Goal: Information Seeking & Learning: Learn about a topic

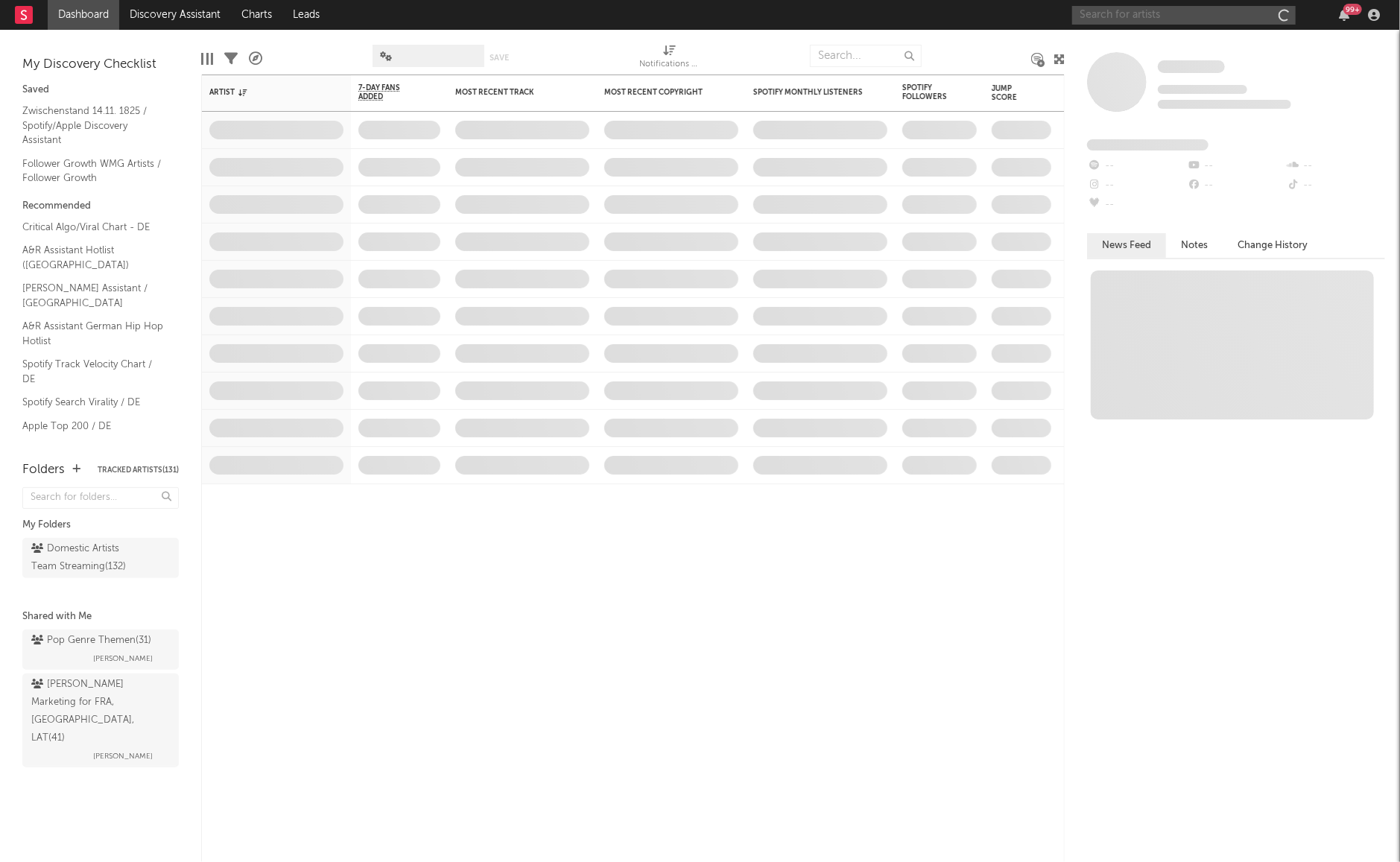
click at [1222, 15] on input "text" at bounding box center [1184, 15] width 224 height 18
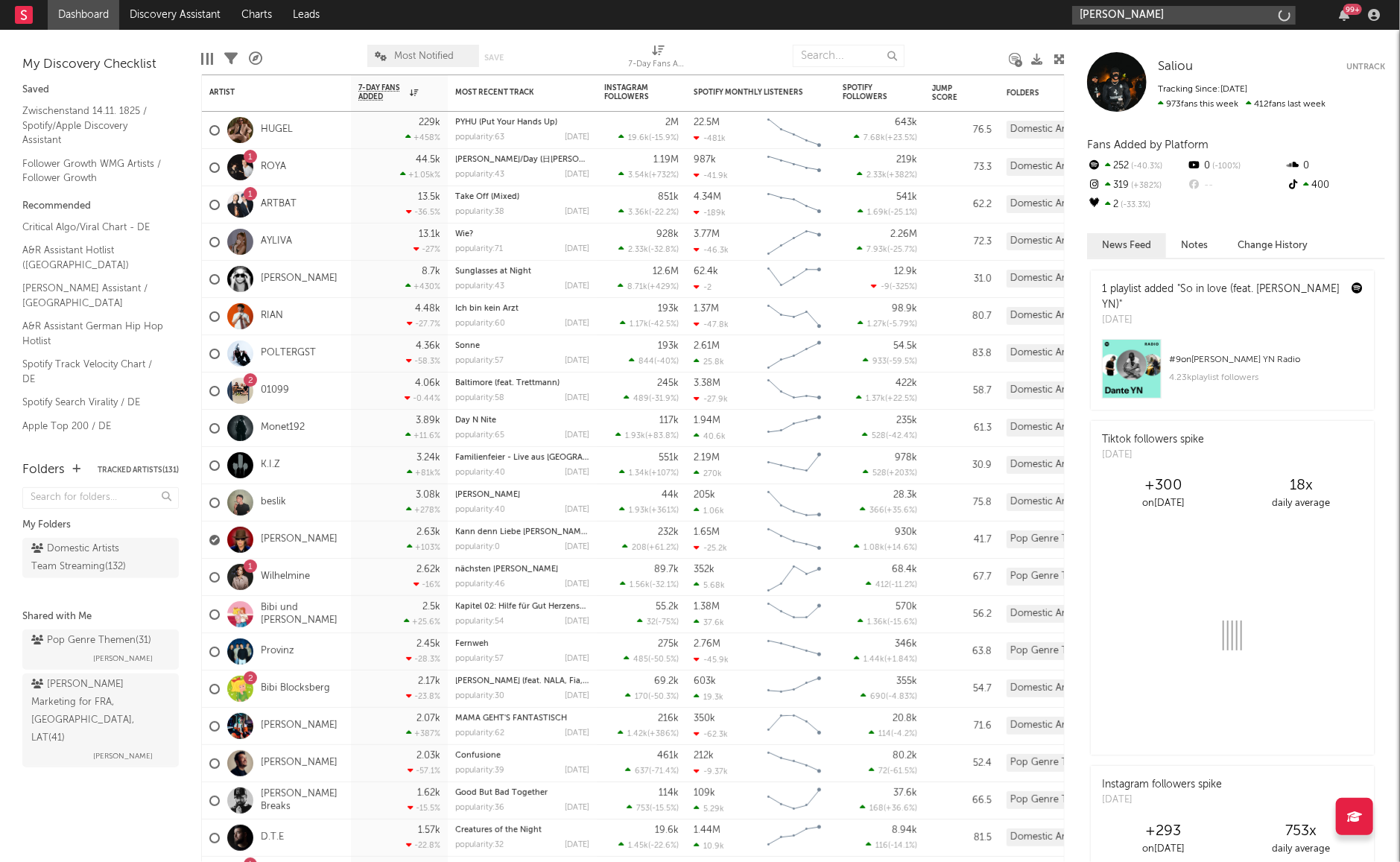
type input "[PERSON_NAME]"
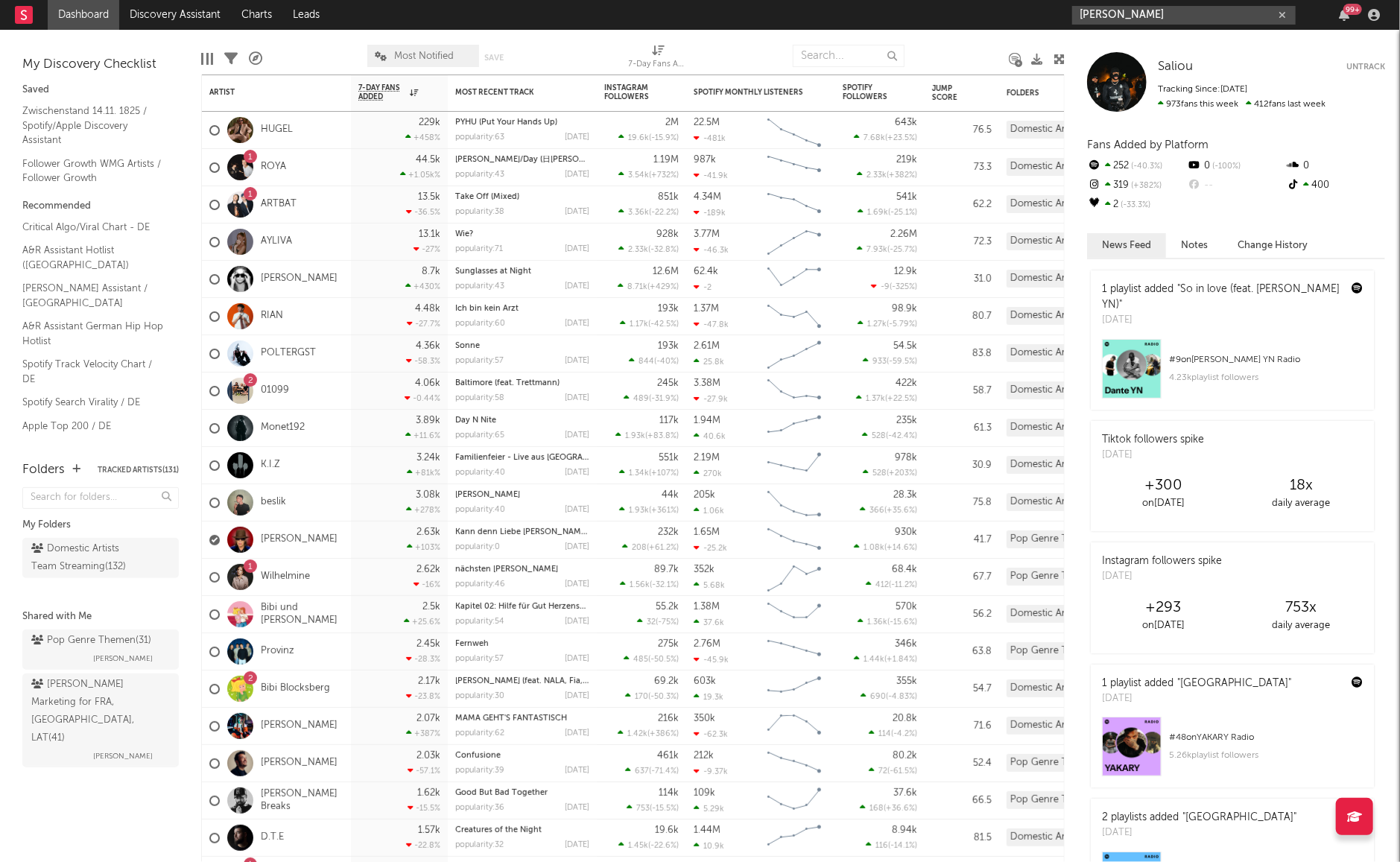
click at [1148, 22] on input "[PERSON_NAME]" at bounding box center [1184, 15] width 224 height 18
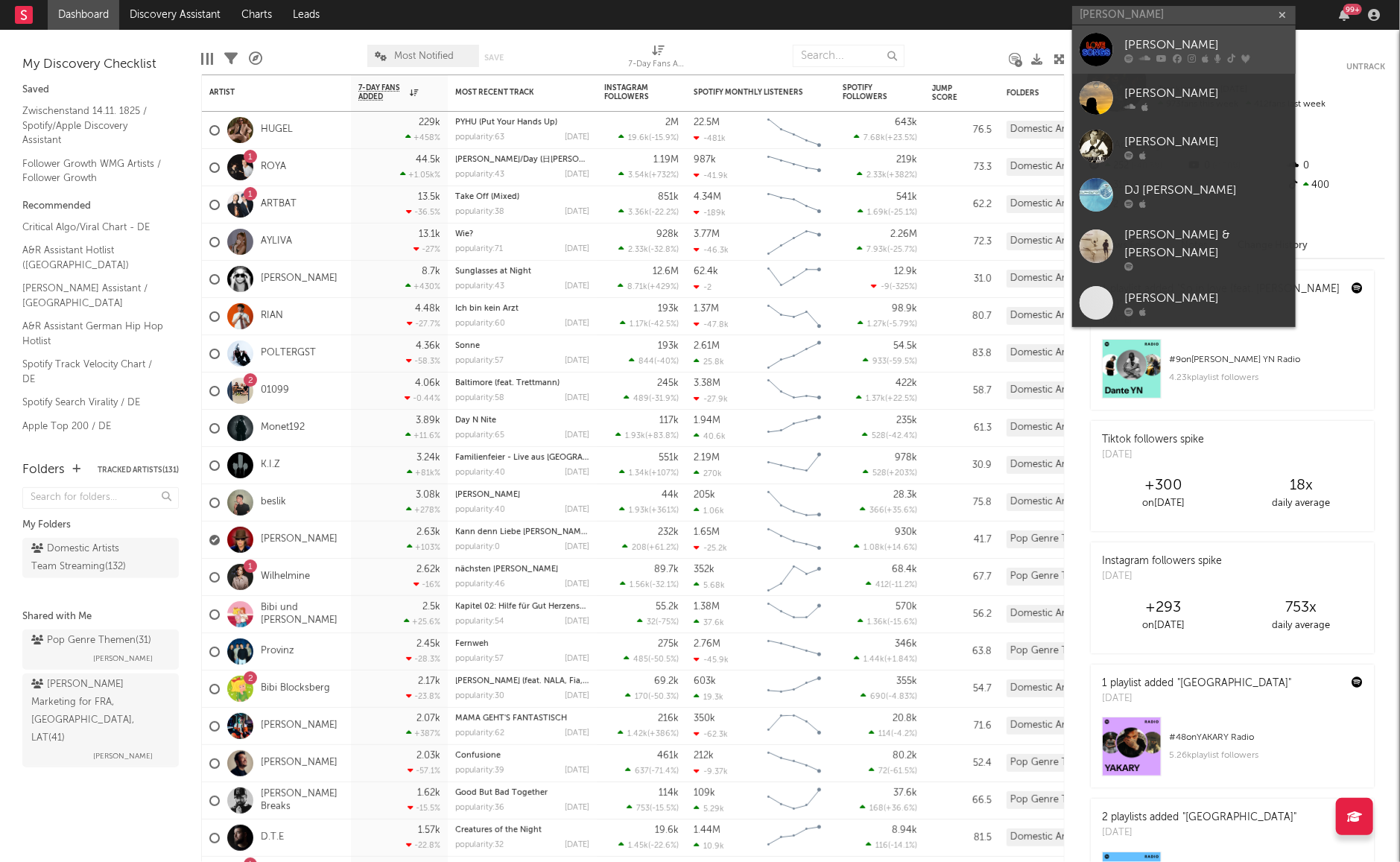
click at [1137, 36] on div "[PERSON_NAME]" at bounding box center [1206, 44] width 164 height 18
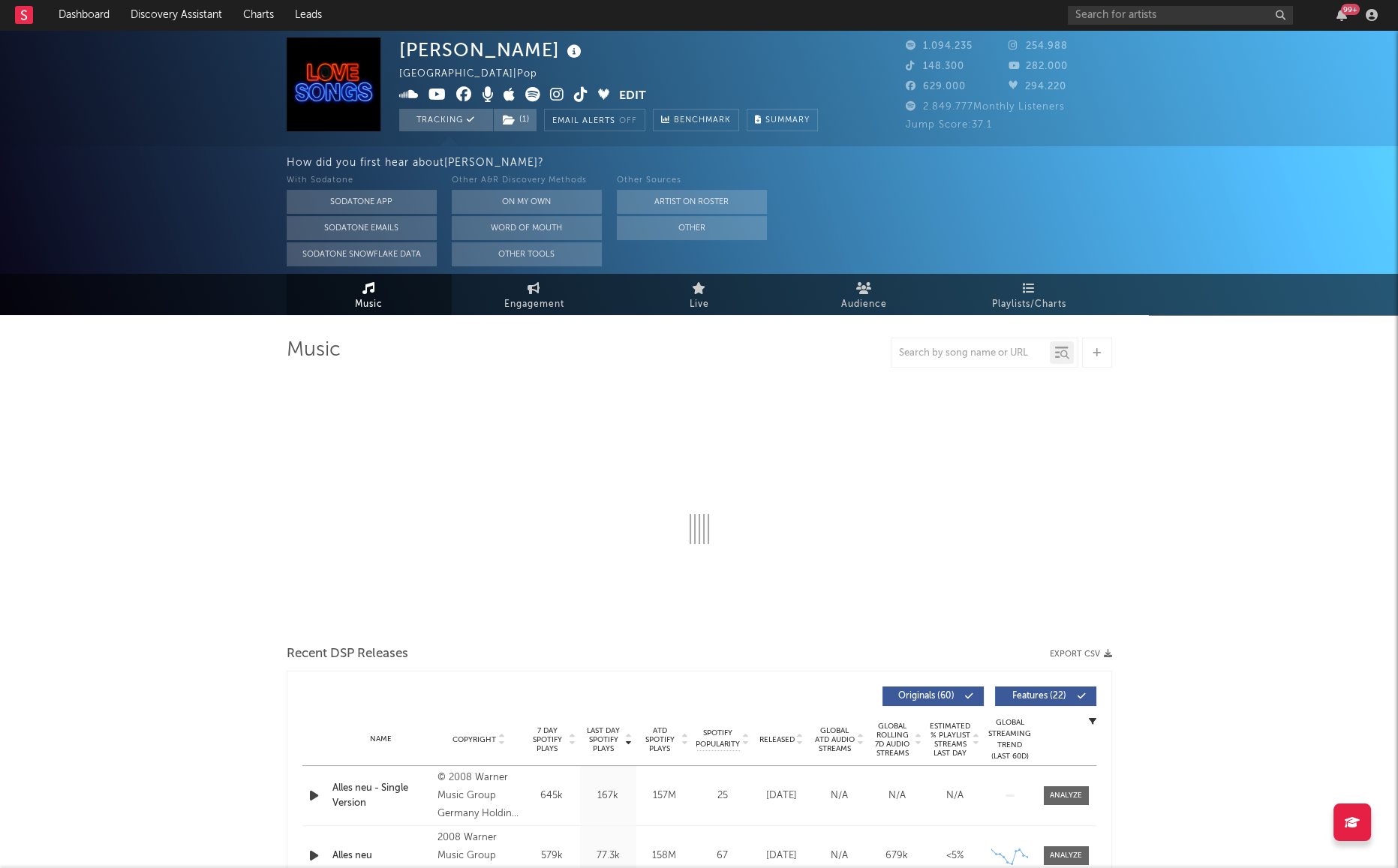
select select "6m"
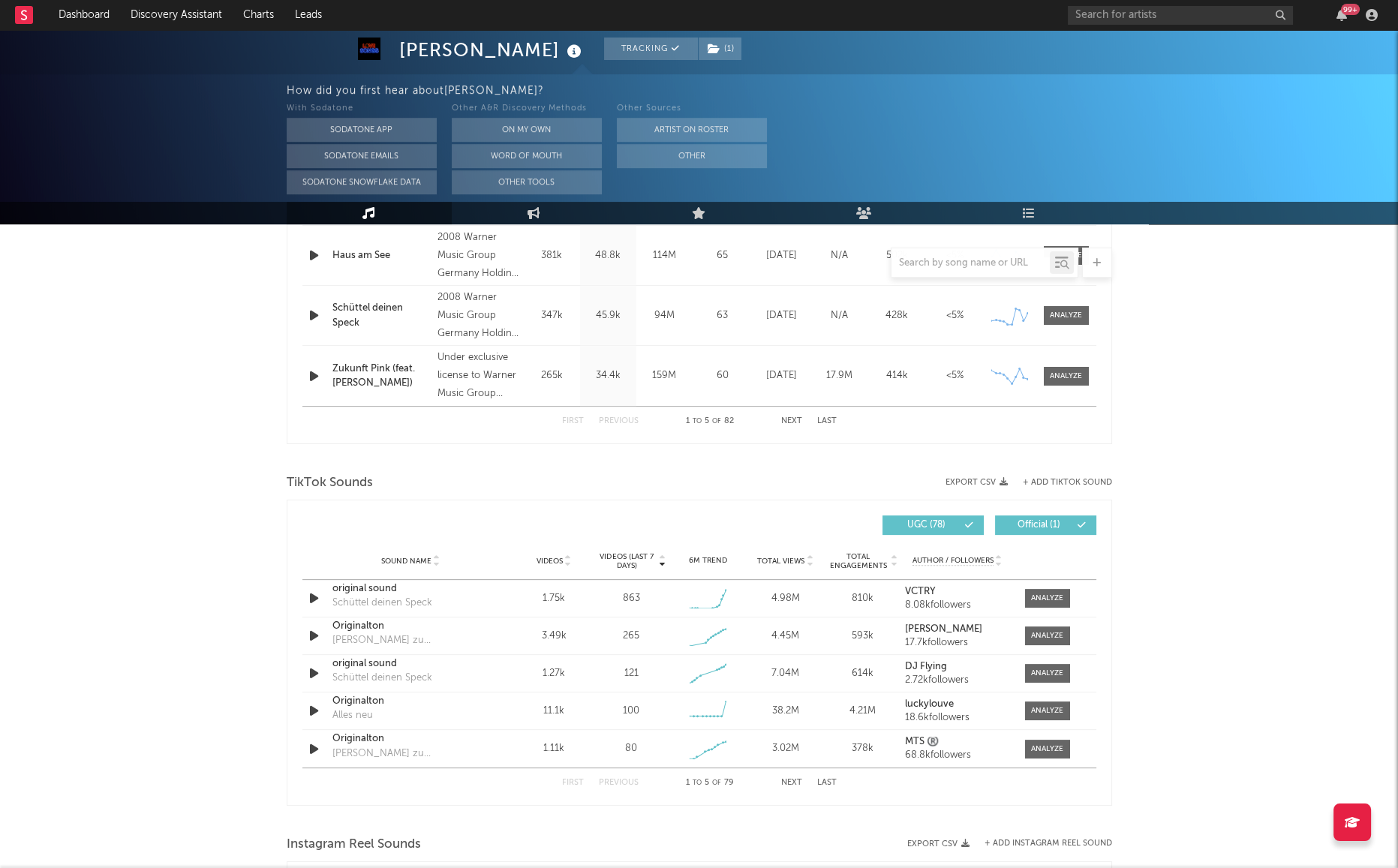
scroll to position [917, 0]
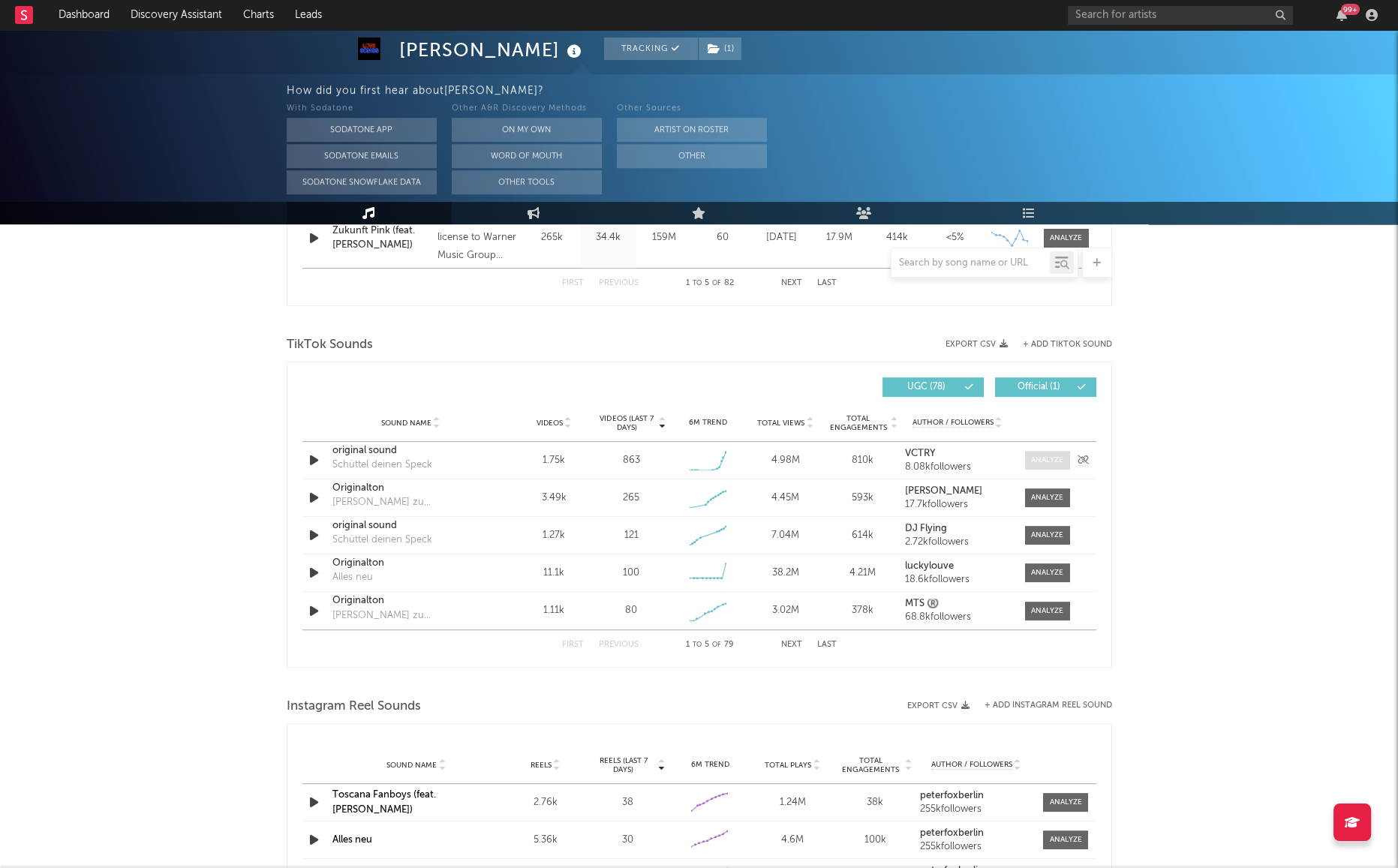
click at [1025, 460] on div at bounding box center [1044, 460] width 52 height 19
click at [1040, 456] on div at bounding box center [1047, 459] width 32 height 11
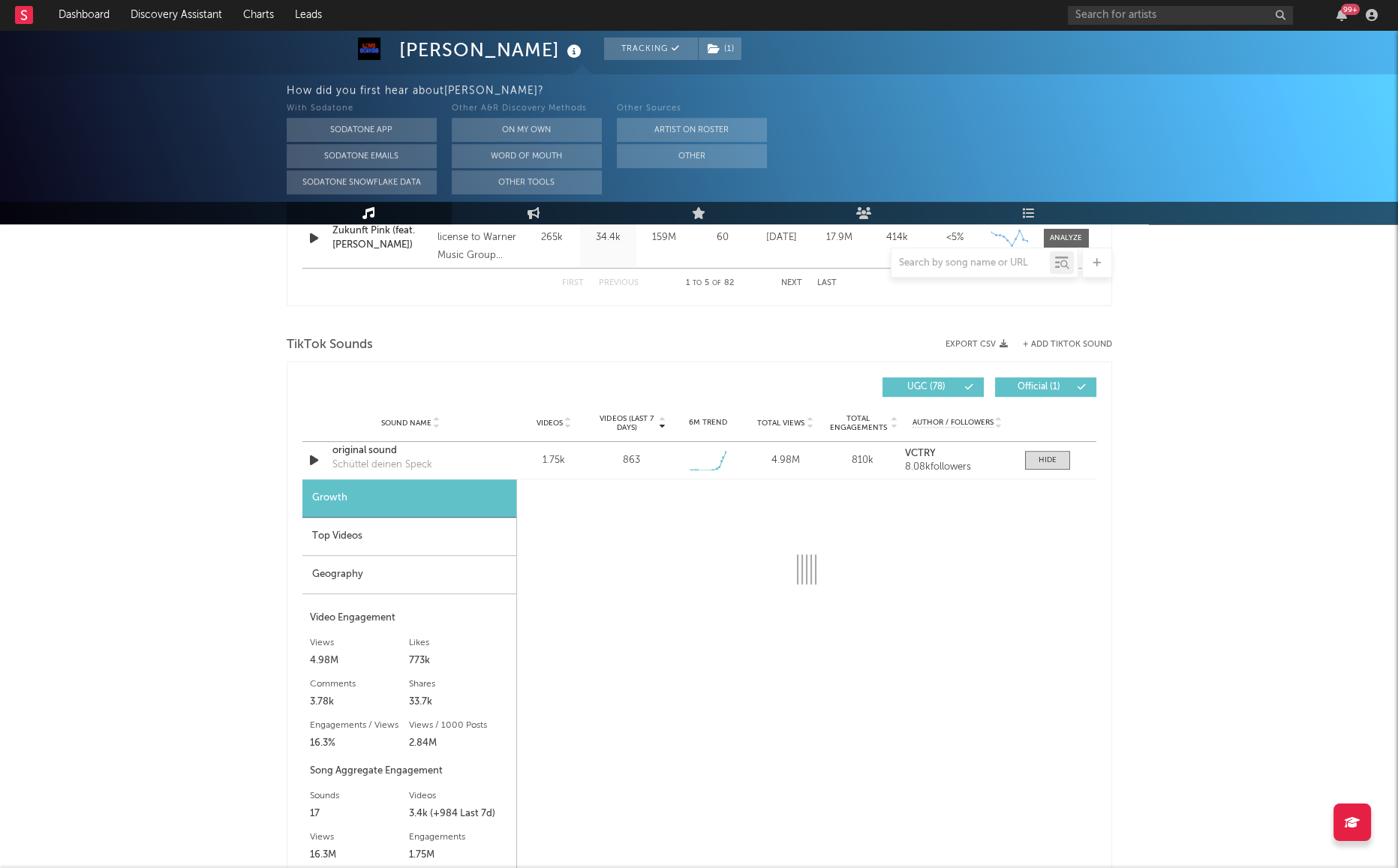
select select "1w"
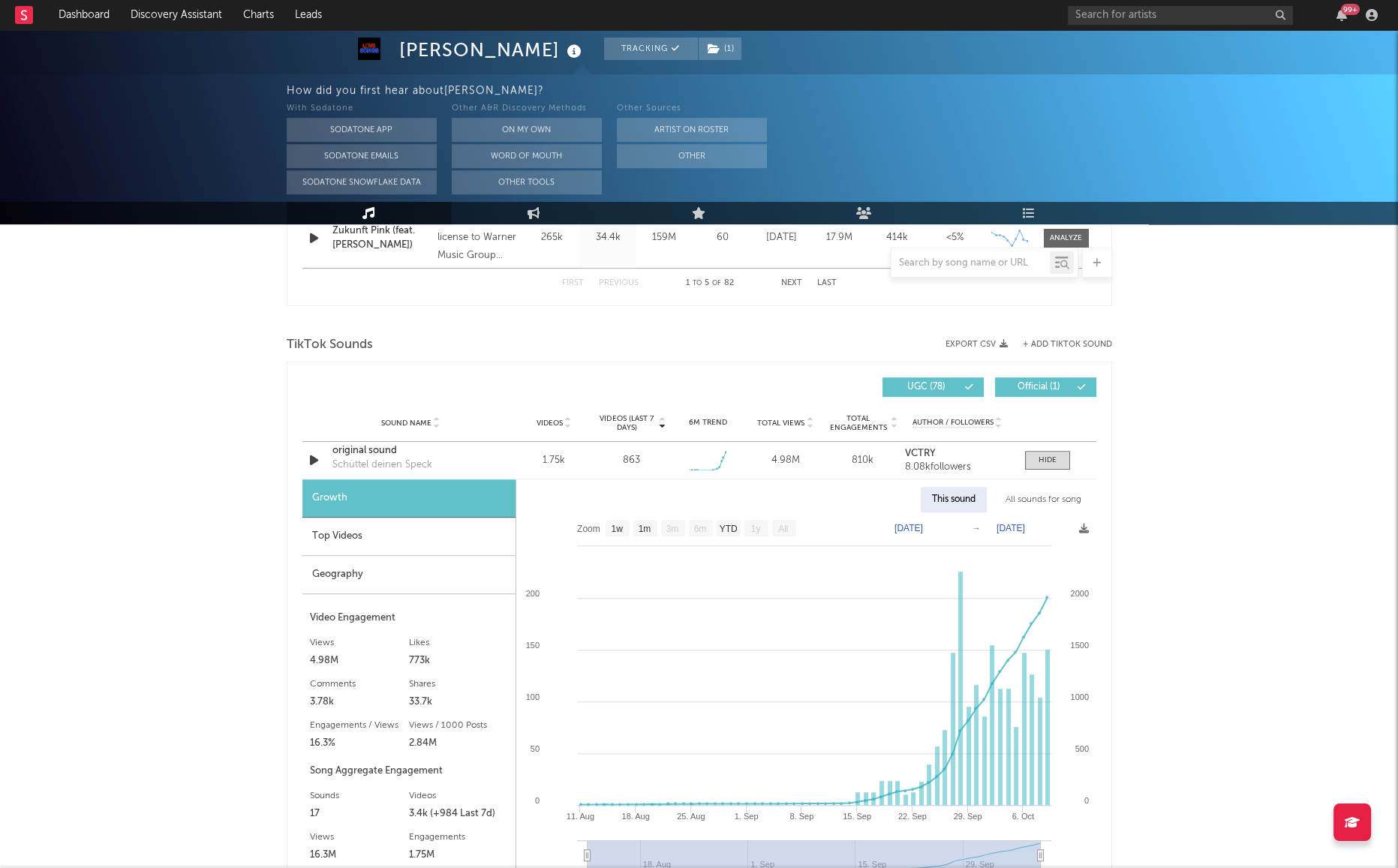
scroll to position [1083, 0]
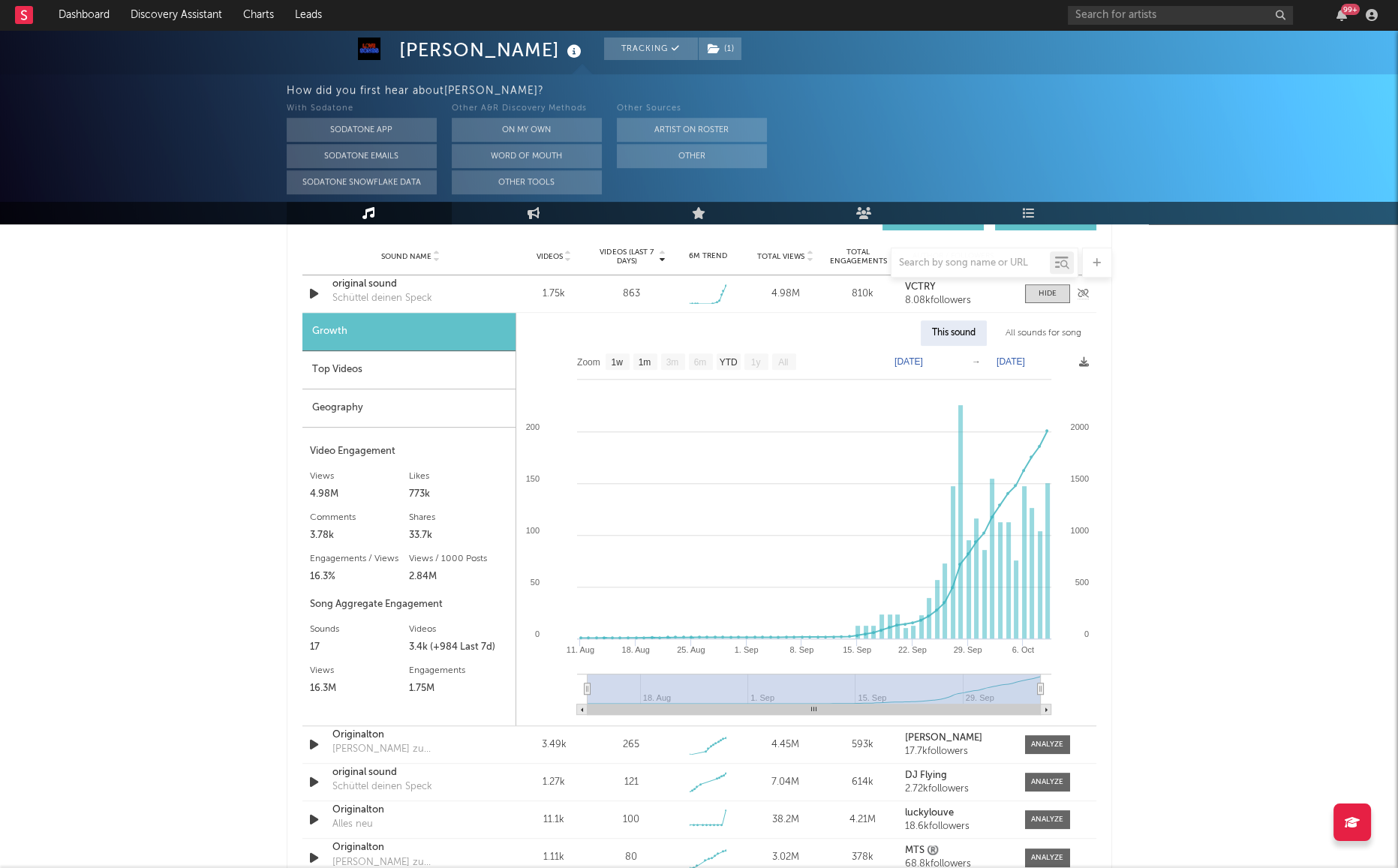
click at [355, 278] on div "original sound" at bounding box center [411, 285] width 157 height 15
click at [204, 451] on div "[PERSON_NAME] Tracking ( 1 ) [GEOGRAPHIC_DATA] | Pop Edit Tracking ( 1 ) Email …" at bounding box center [699, 355] width 1398 height 2815
click at [147, 404] on div "[PERSON_NAME] Tracking ( 1 ) [GEOGRAPHIC_DATA] | Pop Edit Tracking ( 1 ) Email …" at bounding box center [699, 355] width 1398 height 2815
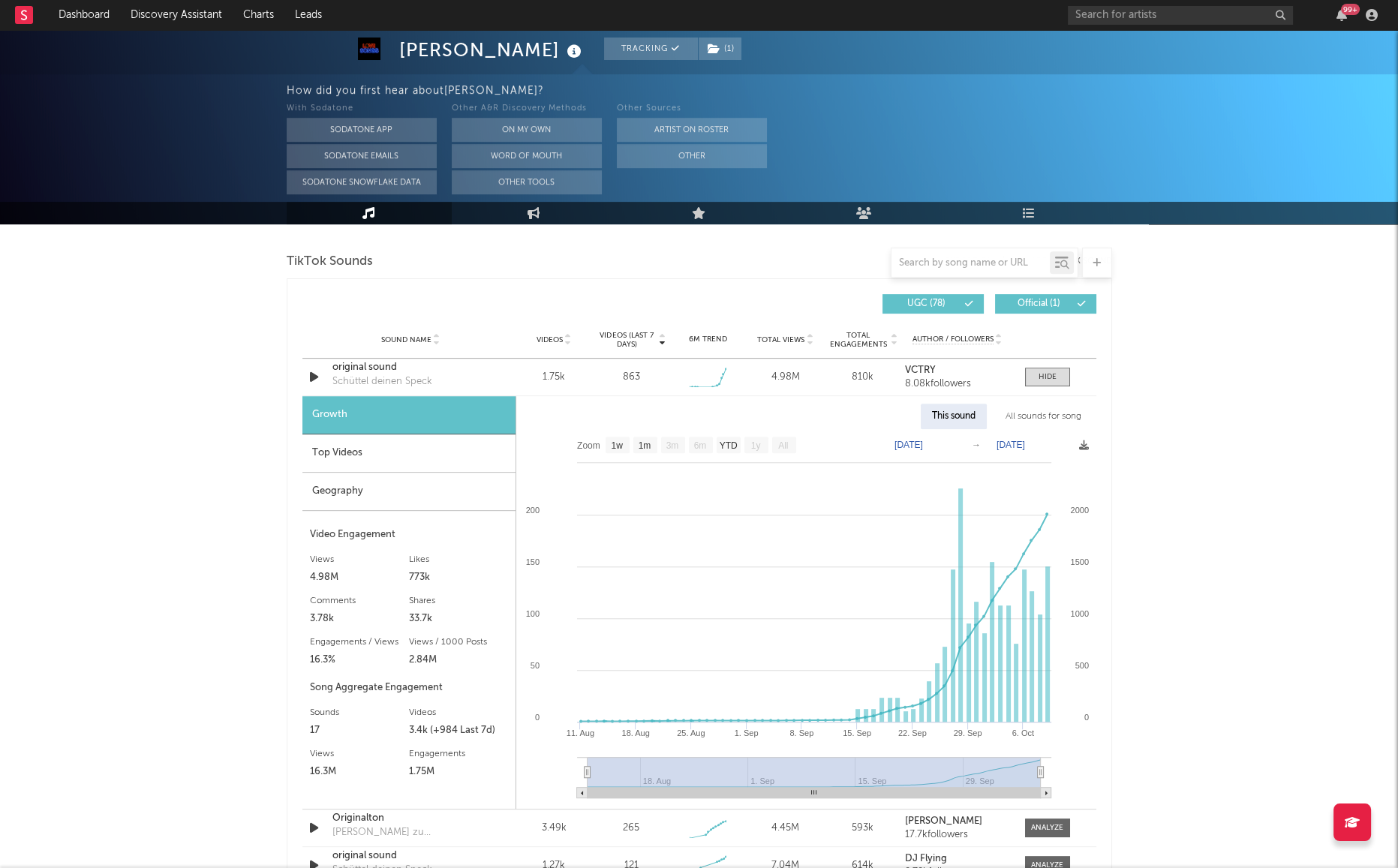
scroll to position [833, 0]
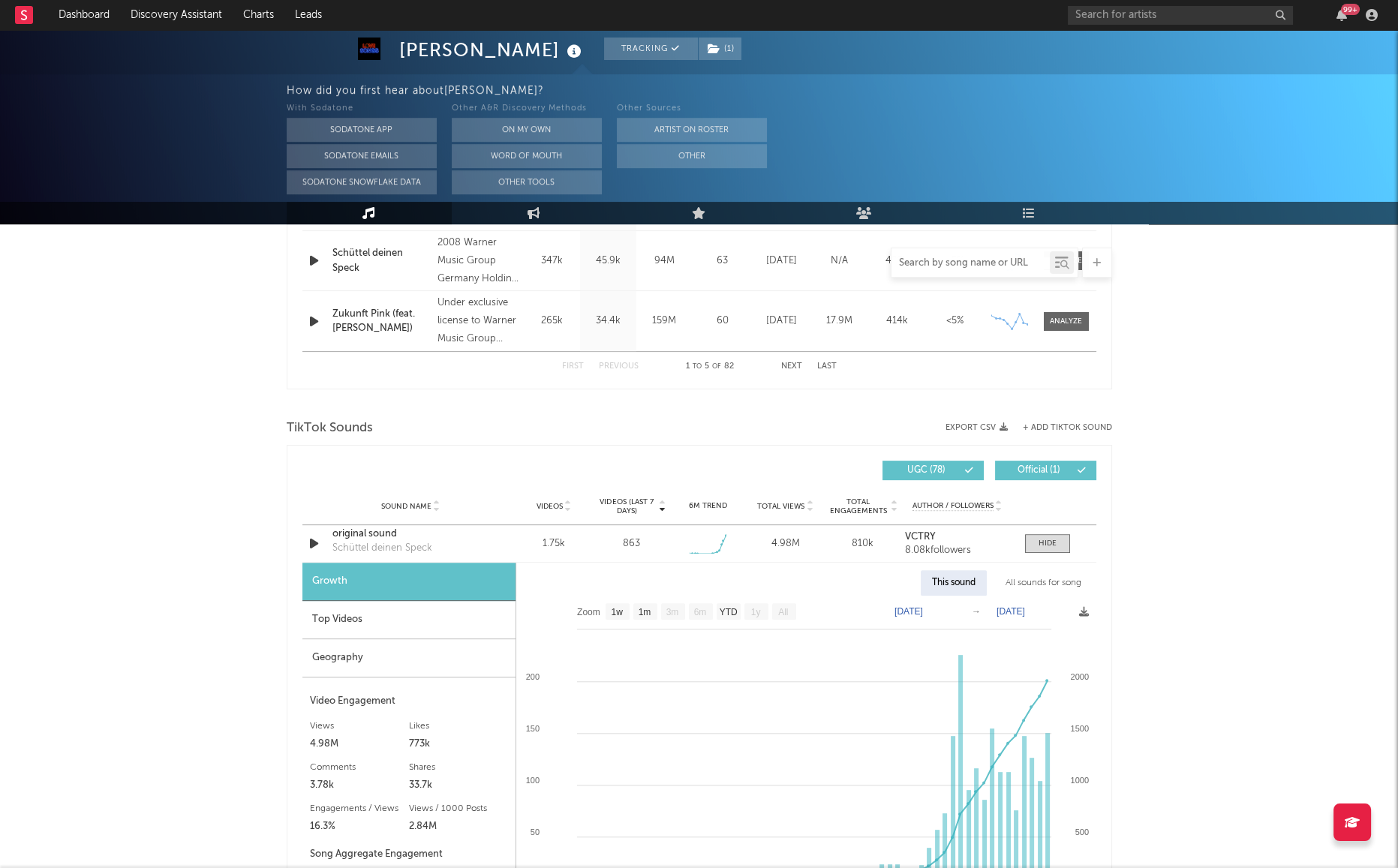
click at [944, 263] on input "text" at bounding box center [971, 263] width 158 height 12
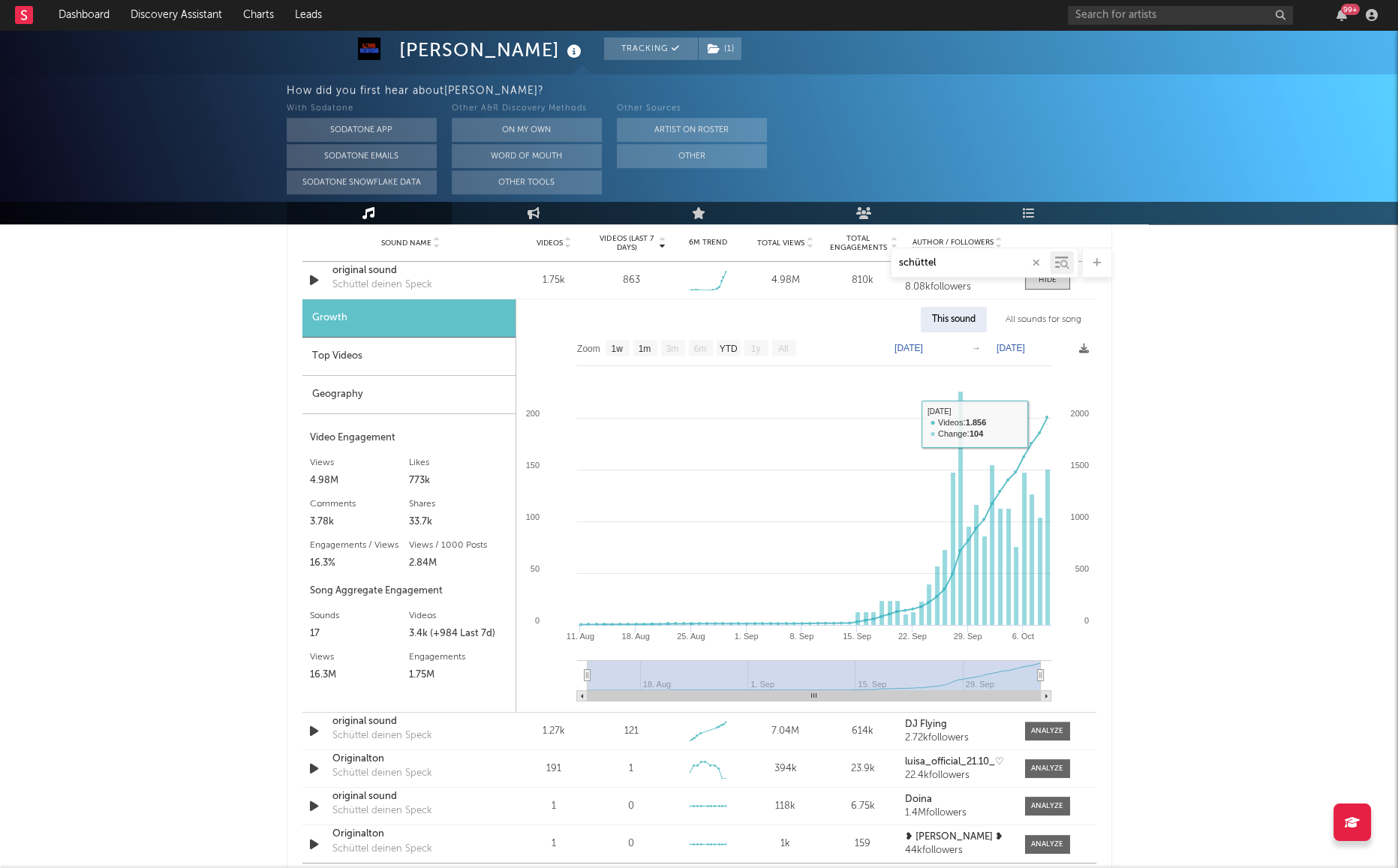
scroll to position [1083, 0]
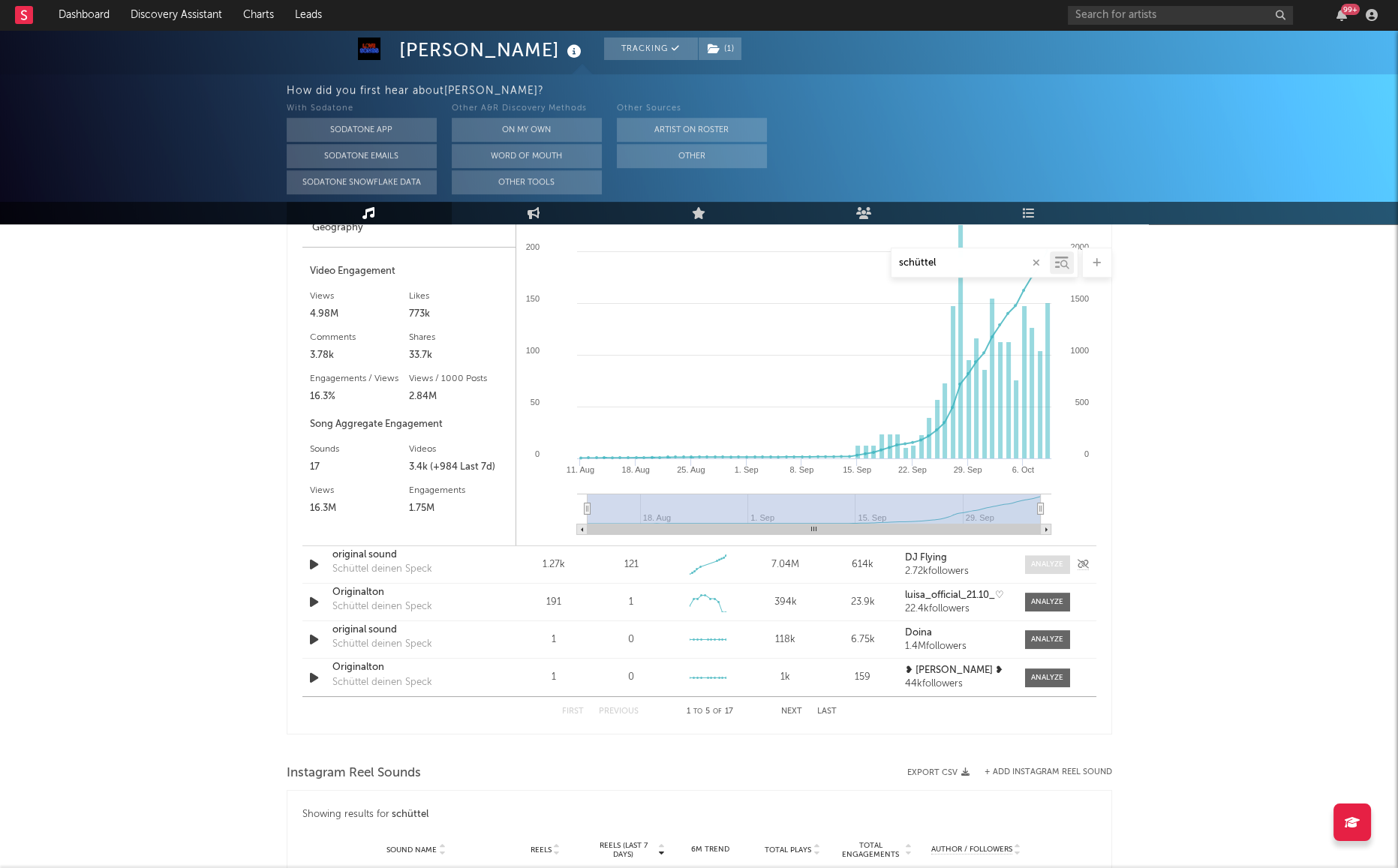
type input "schüttel"
click at [1050, 561] on div at bounding box center [1047, 564] width 32 height 11
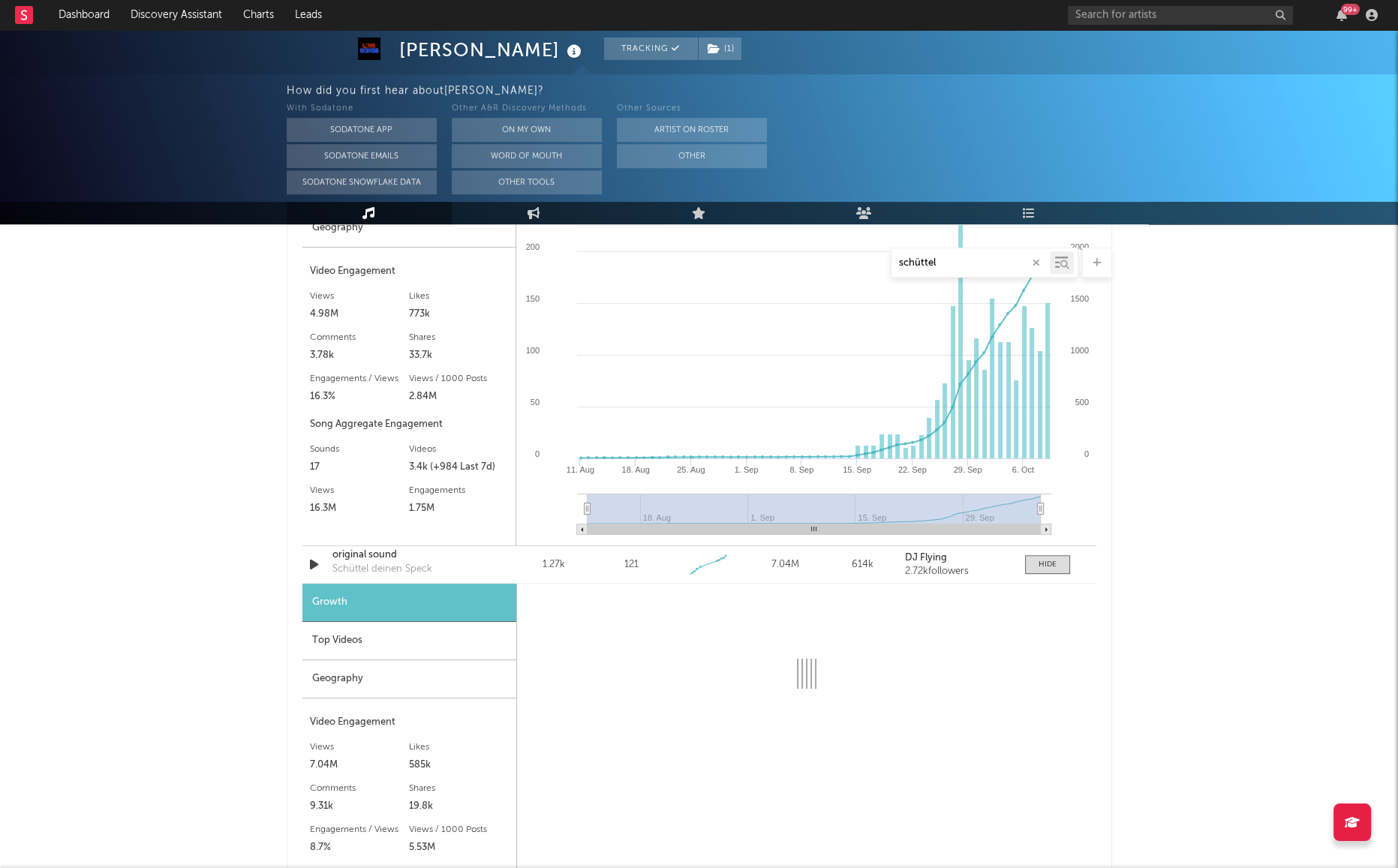
select select "1w"
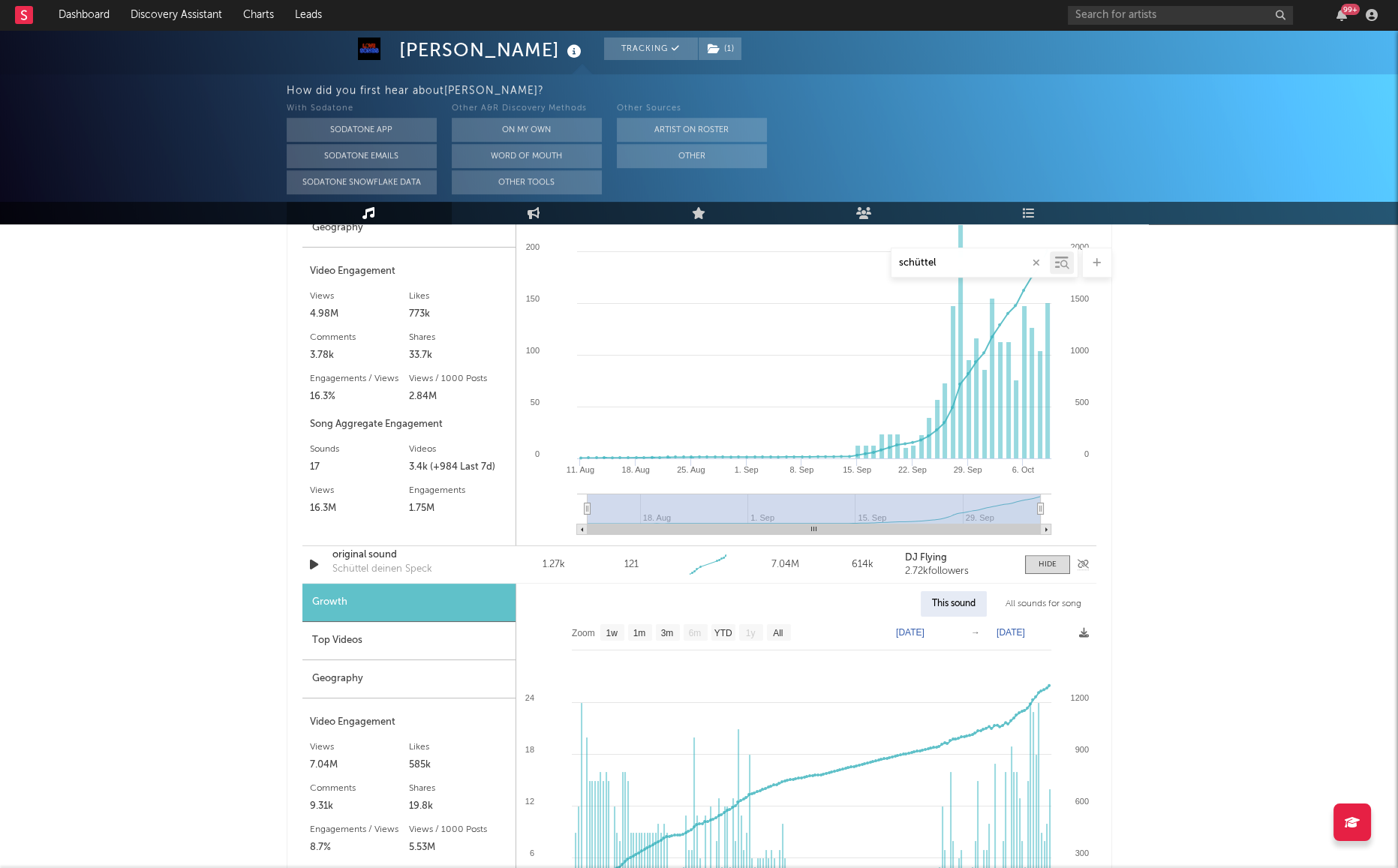
click at [309, 560] on icon "button" at bounding box center [314, 564] width 16 height 19
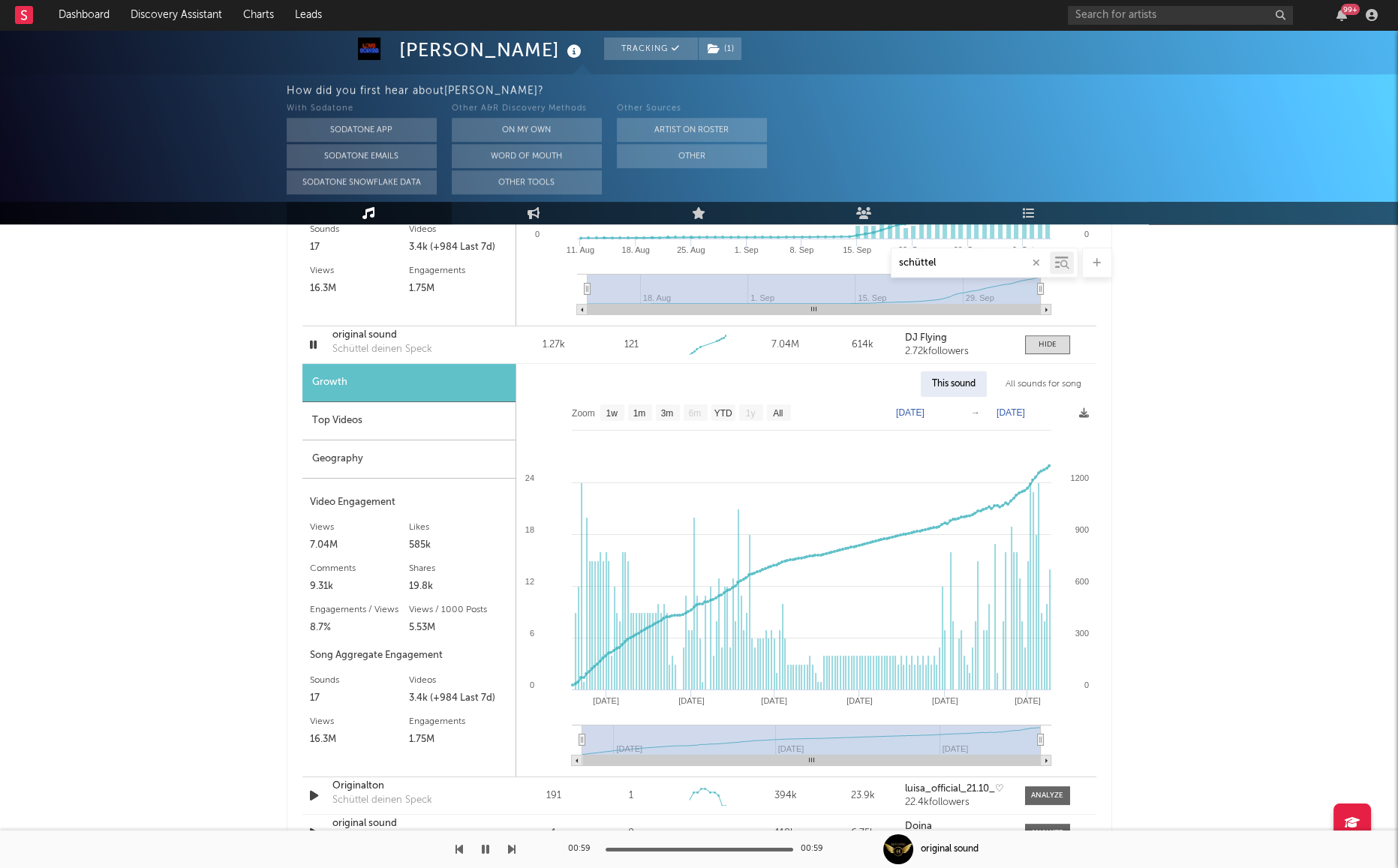
scroll to position [1333, 0]
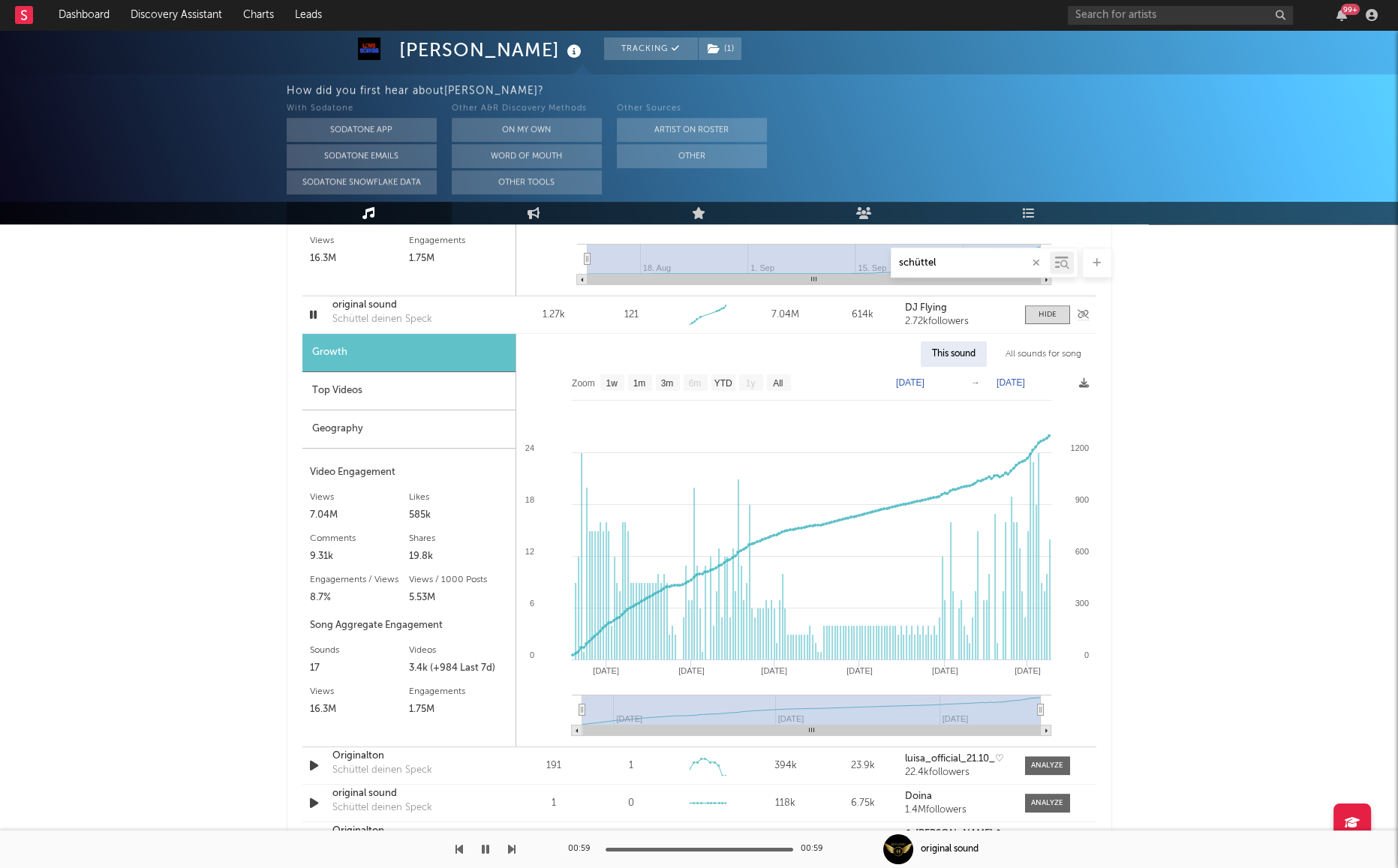
click at [373, 307] on div "original sound" at bounding box center [411, 306] width 157 height 15
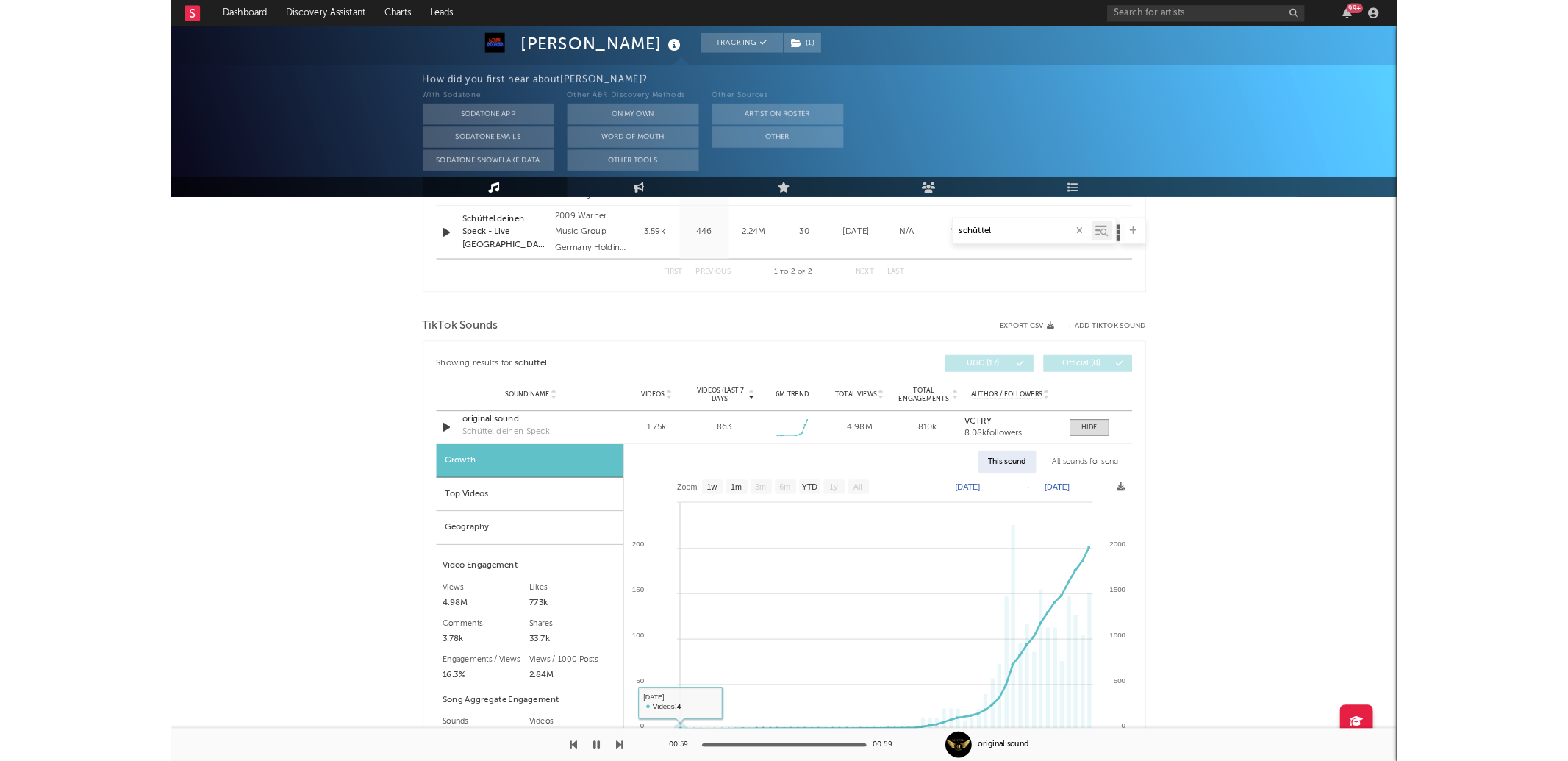
scroll to position [490, 0]
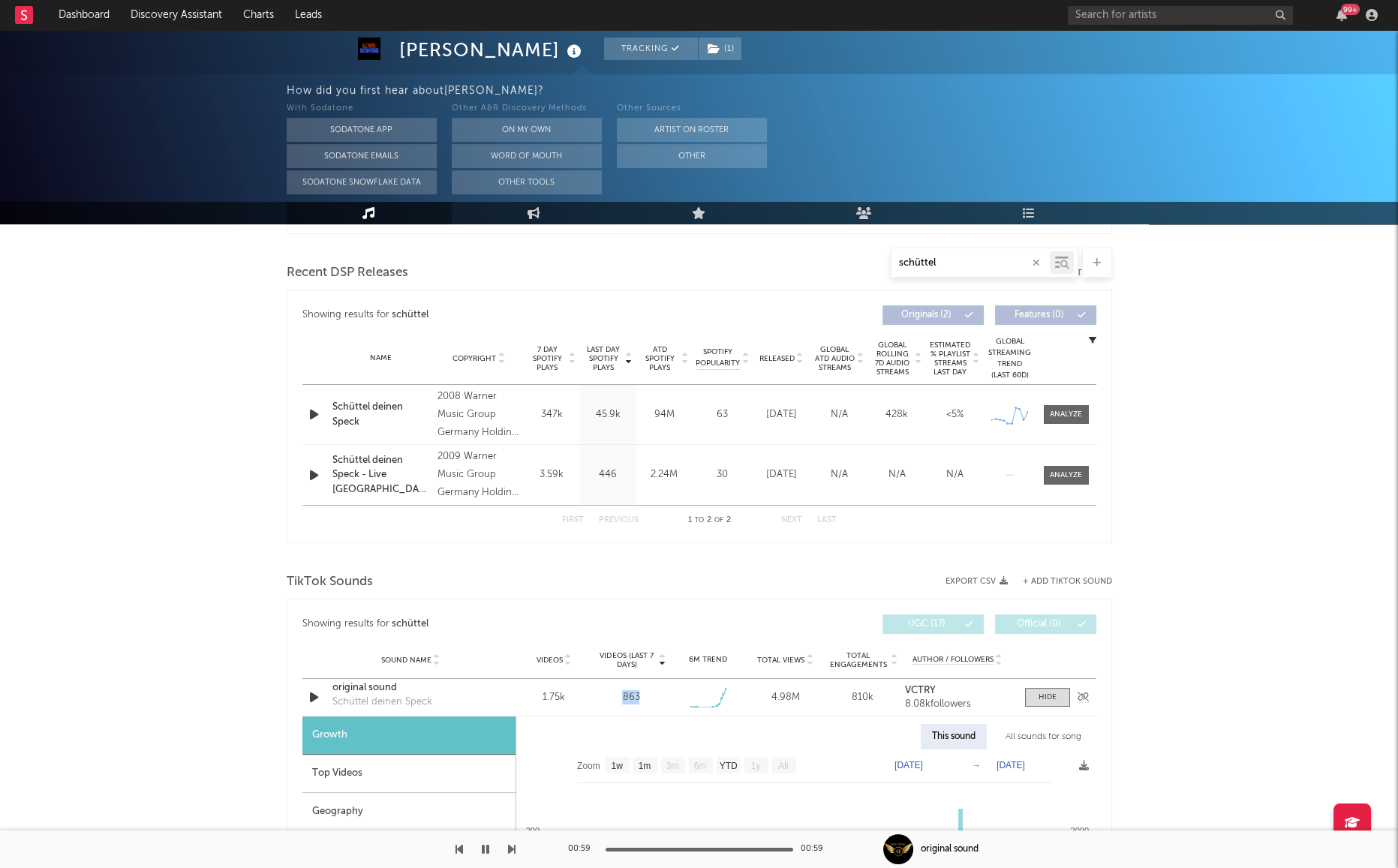
drag, startPoint x: 642, startPoint y: 691, endPoint x: 604, endPoint y: 698, distance: 38.6
click at [604, 698] on div "863" at bounding box center [630, 697] width 70 height 15
copy div "863"
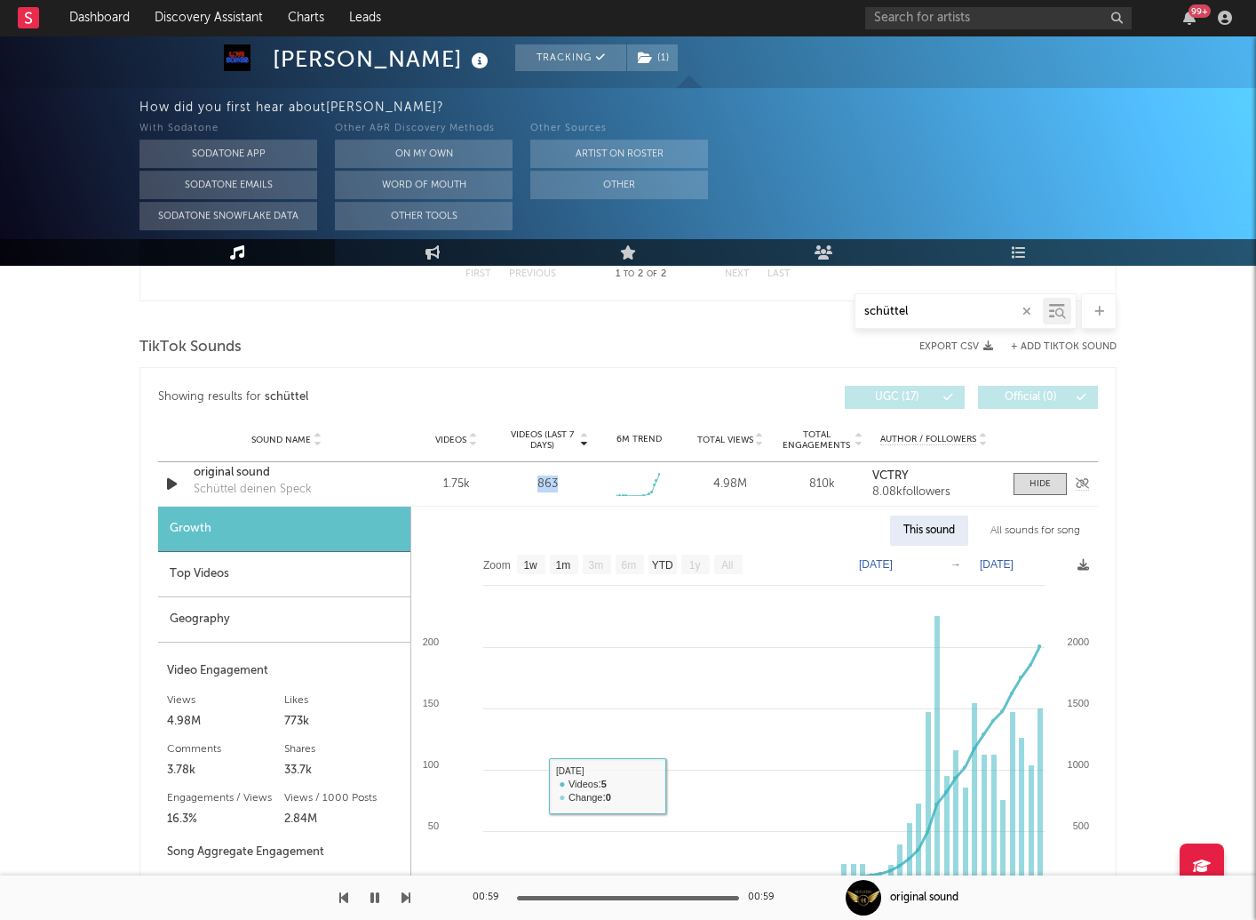
scroll to position [888, 0]
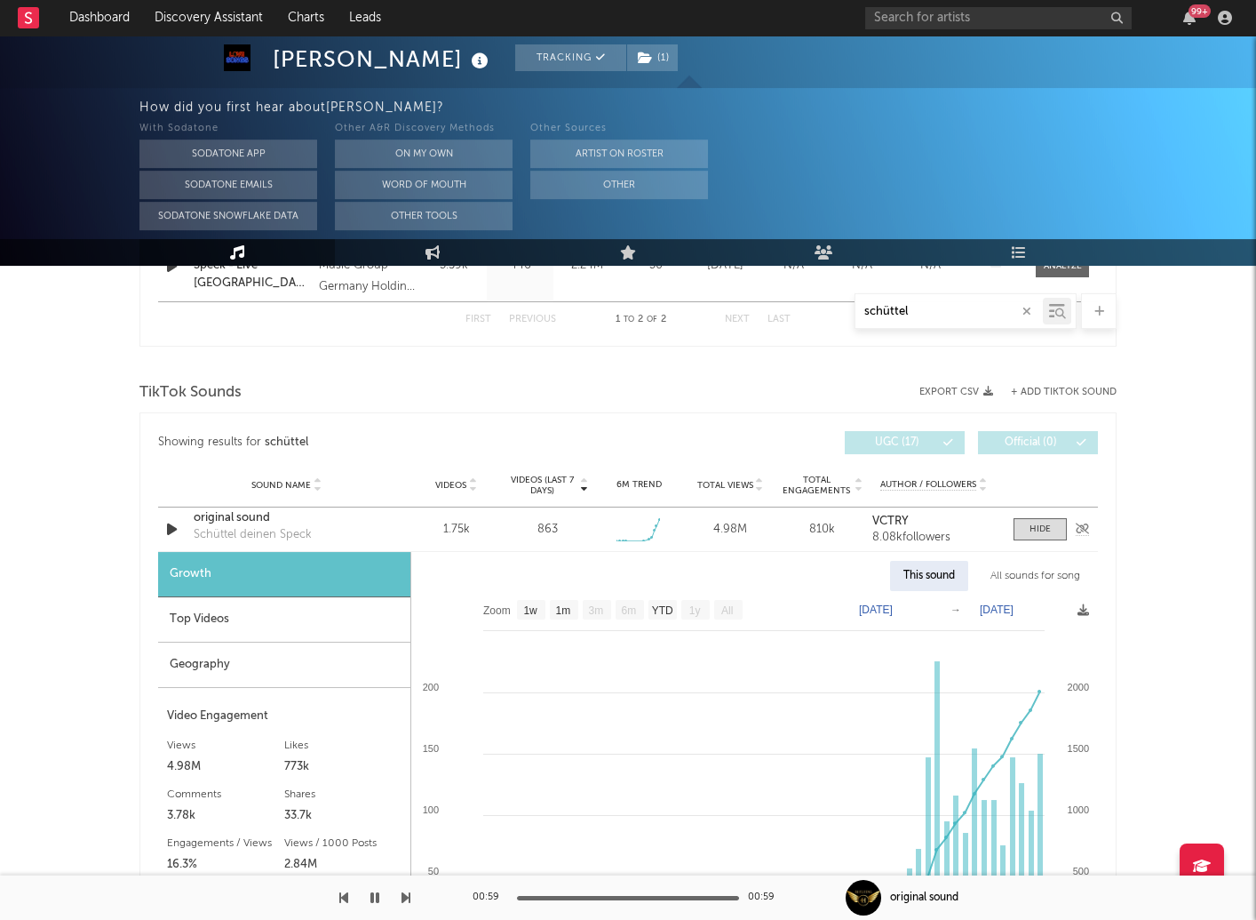
drag, startPoint x: 1036, startPoint y: 532, endPoint x: 1002, endPoint y: 543, distance: 35.4
click at [1036, 532] on div at bounding box center [1040, 528] width 21 height 13
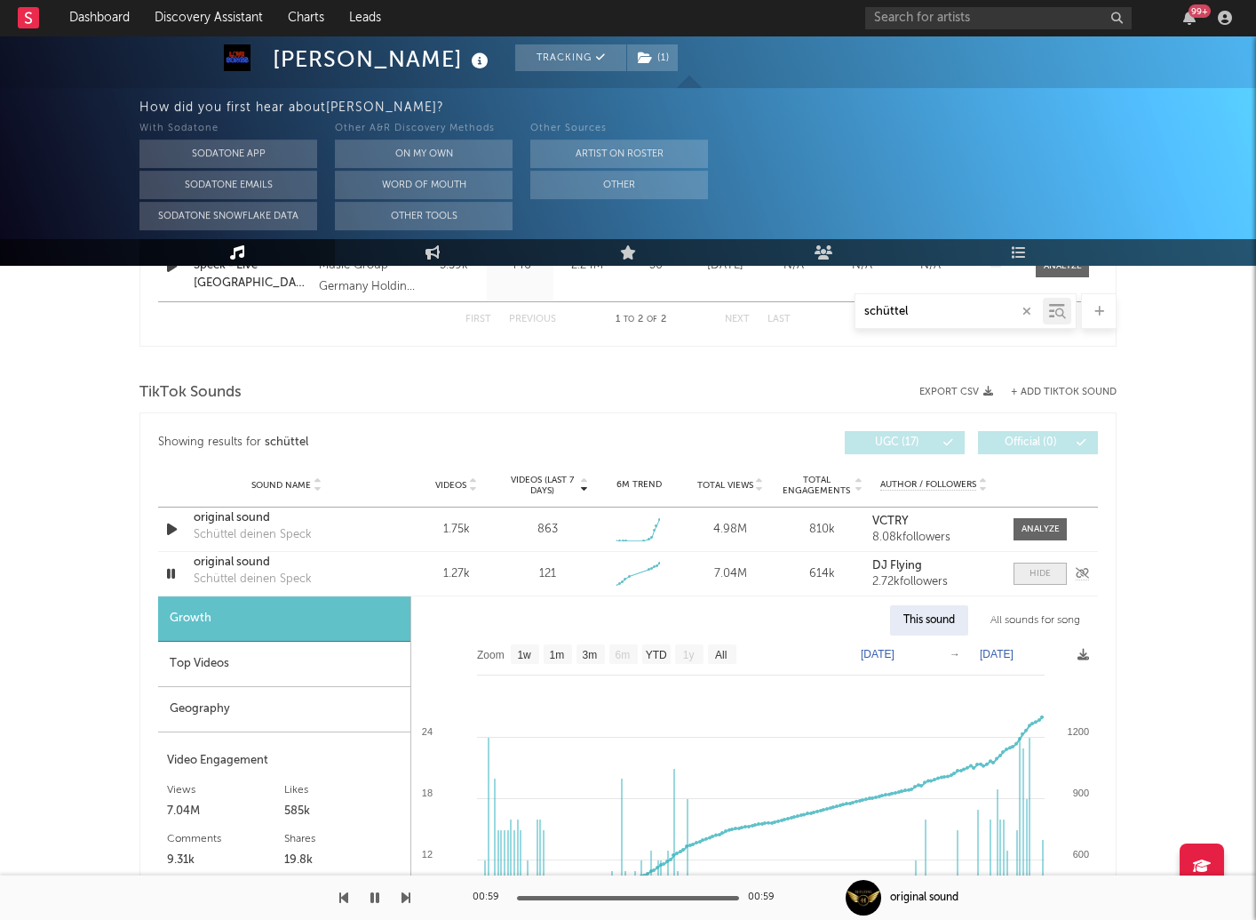
click at [1046, 567] on div at bounding box center [1040, 573] width 21 height 13
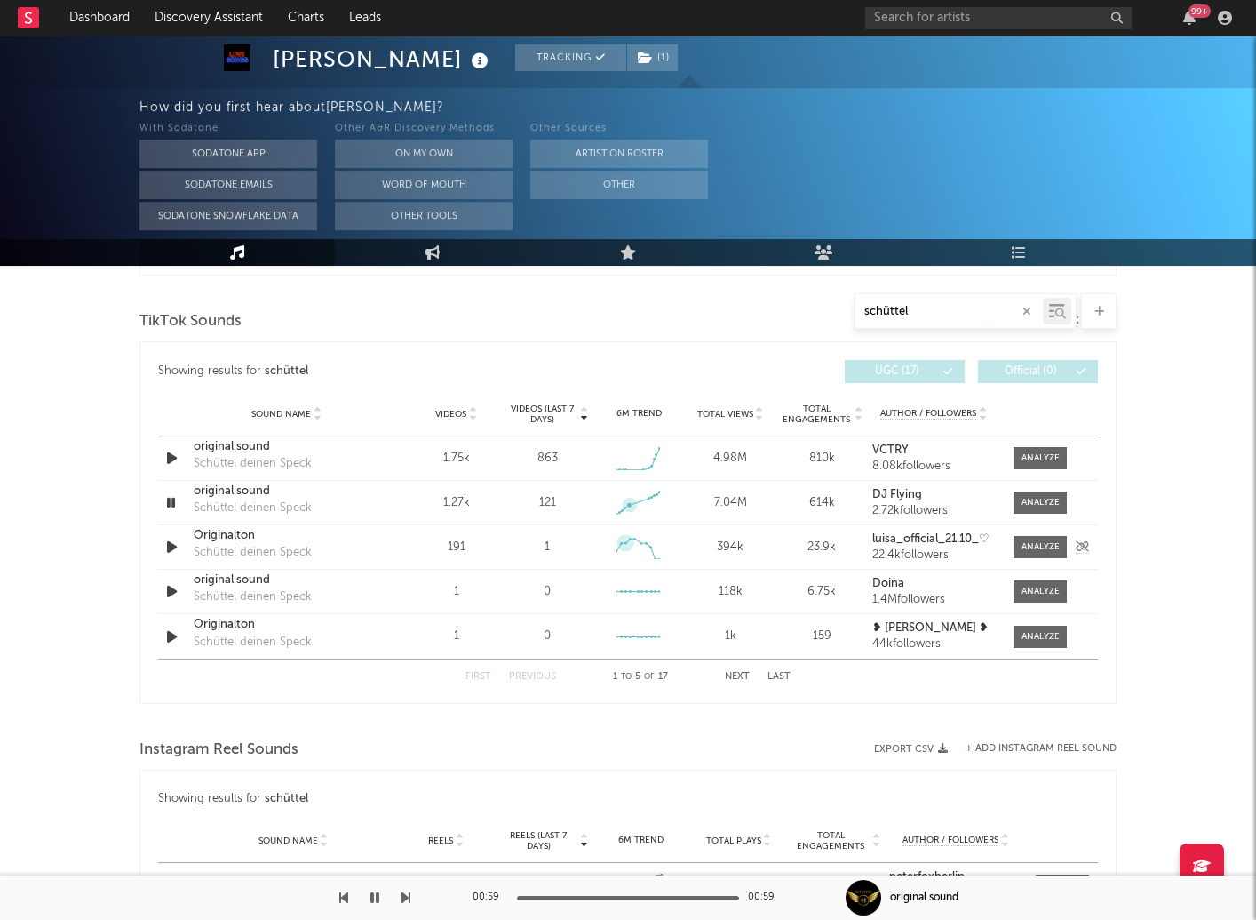
scroll to position [987, 0]
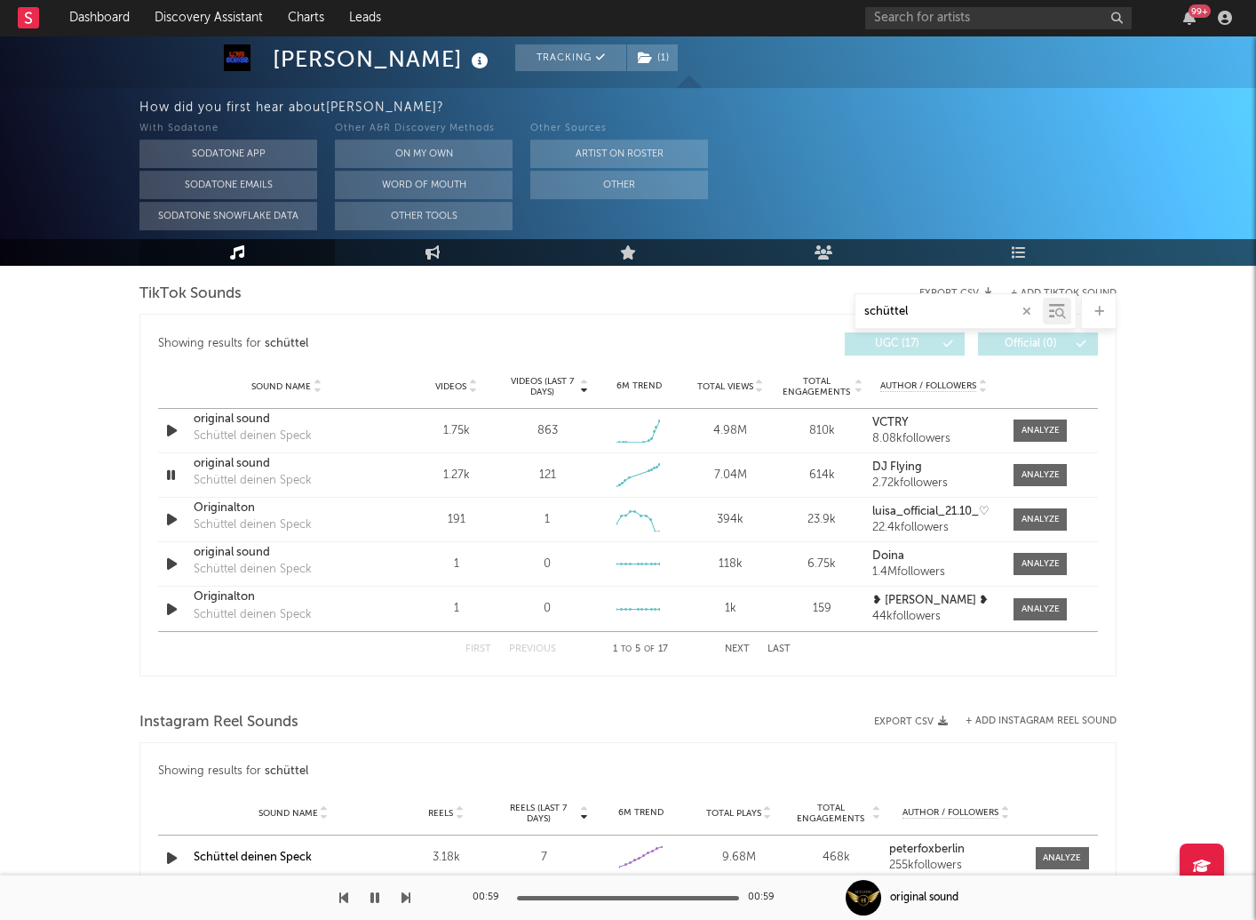
click at [544, 394] on span "Videos (last 7 days)" at bounding box center [542, 386] width 72 height 21
click at [543, 390] on span "Videos (last 7 days)" at bounding box center [542, 386] width 72 height 21
